Goal: Information Seeking & Learning: Learn about a topic

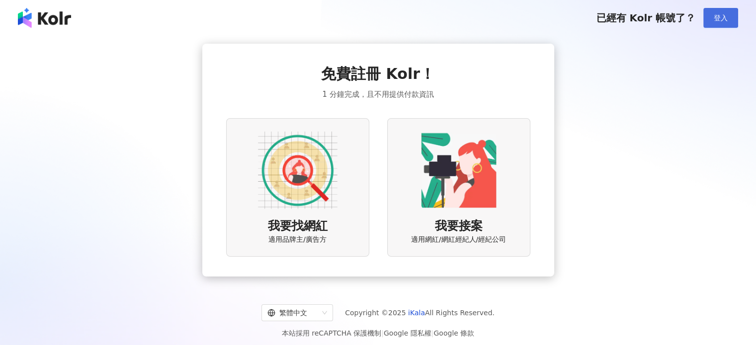
click at [727, 19] on span "登入" at bounding box center [721, 18] width 14 height 8
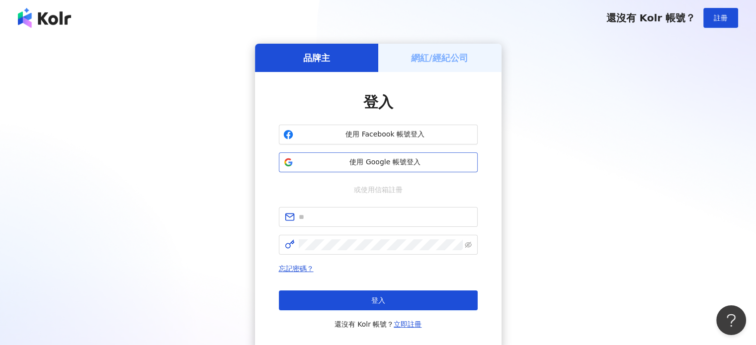
click at [391, 163] on span "使用 Google 帳號登入" at bounding box center [385, 163] width 176 height 10
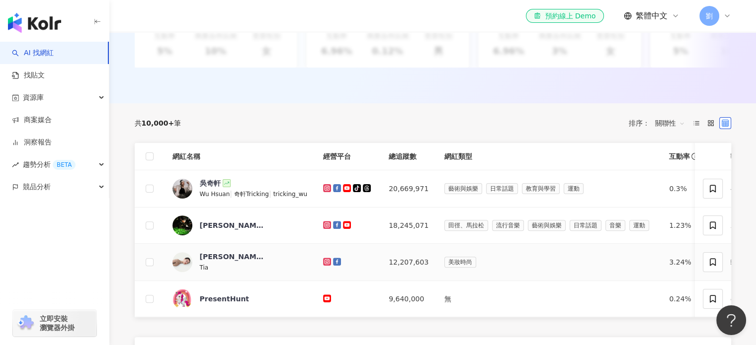
scroll to position [248, 0]
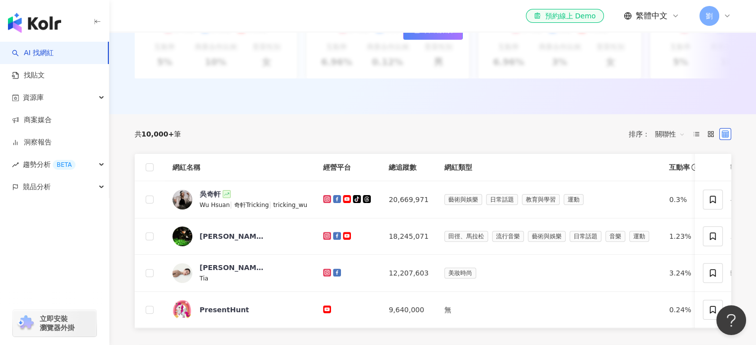
click at [363, 151] on div "共 10,000+ 筆 排序： 關聯性" at bounding box center [433, 134] width 596 height 40
drag, startPoint x: 665, startPoint y: 197, endPoint x: 684, endPoint y: 200, distance: 19.1
click at [684, 200] on tr "[PERSON_NAME][PERSON_NAME] Hsuan | 奇軒Tricking | tricking_wu 20,669,971 藝術與娛樂 日常…" at bounding box center [509, 199] width 749 height 37
click at [684, 200] on td "0.3%" at bounding box center [684, 199] width 47 height 37
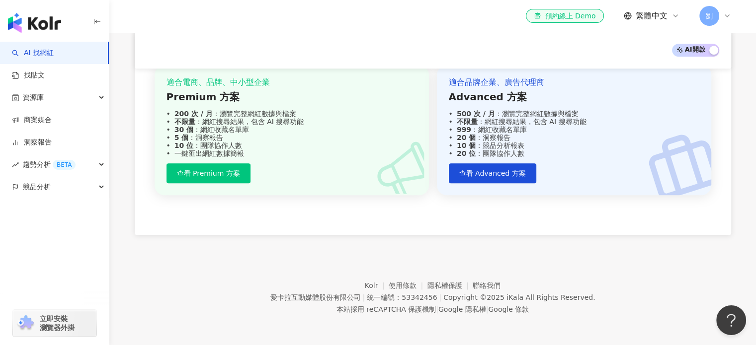
scroll to position [684, 0]
